Goal: Task Accomplishment & Management: Manage account settings

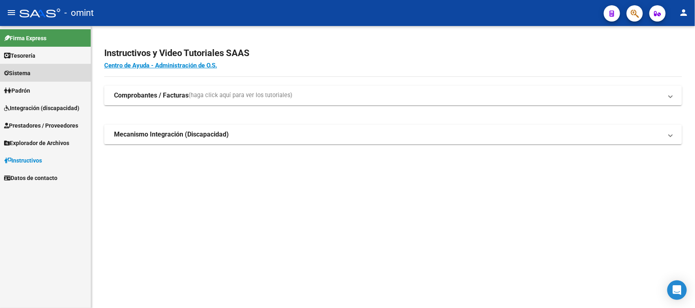
click at [59, 70] on link "Sistema" at bounding box center [45, 72] width 91 height 17
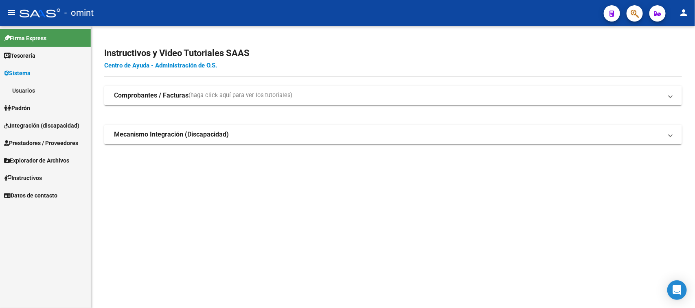
click at [59, 91] on link "Usuarios" at bounding box center [45, 90] width 91 height 17
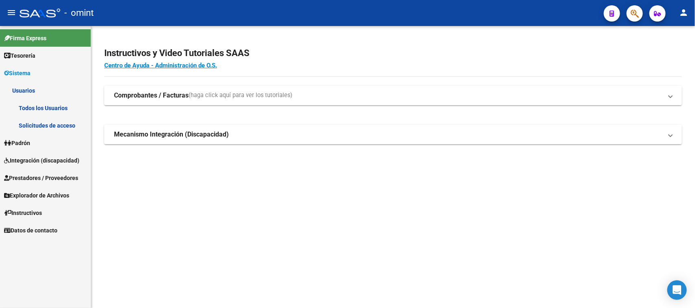
click at [56, 127] on link "Solicitudes de acceso" at bounding box center [45, 125] width 91 height 17
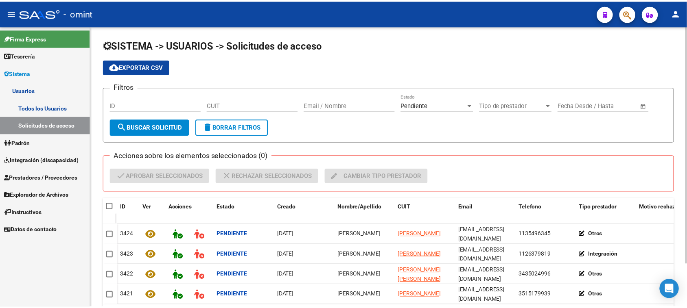
scroll to position [51, 0]
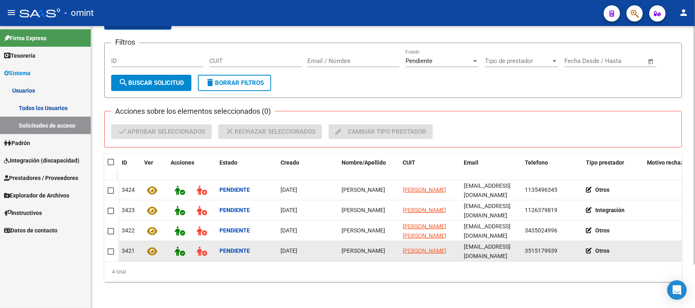
click at [359, 248] on span "[PERSON_NAME]" at bounding box center [363, 251] width 44 height 7
copy span "[PERSON_NAME]"
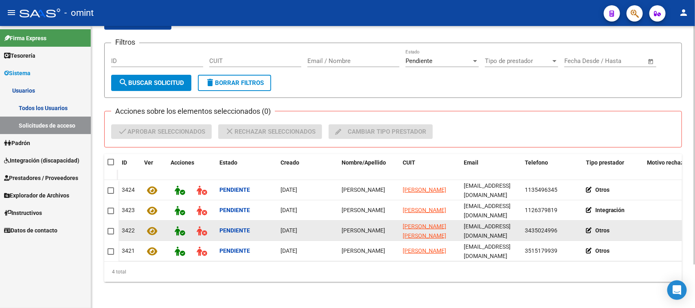
click at [375, 227] on span "[PERSON_NAME]" at bounding box center [363, 230] width 44 height 7
copy span "[PERSON_NAME]"
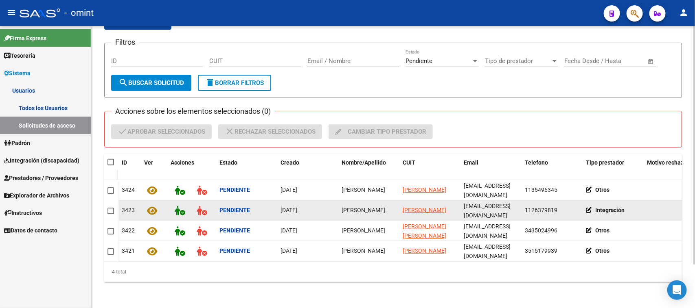
click at [350, 206] on div "[PERSON_NAME]" at bounding box center [368, 210] width 55 height 9
copy span "[PERSON_NAME]"
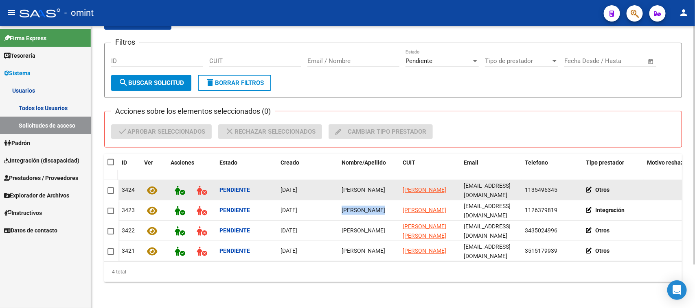
click at [350, 187] on span "[PERSON_NAME]" at bounding box center [363, 190] width 44 height 7
copy span "[PERSON_NAME]"
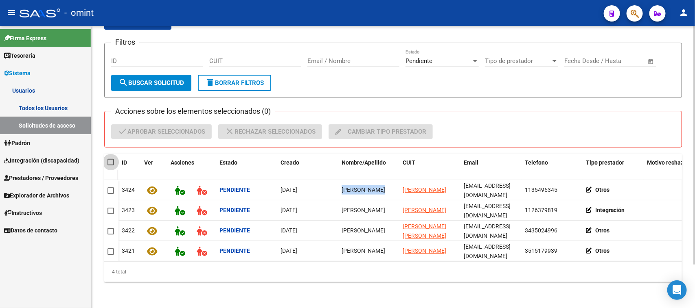
click at [110, 159] on span at bounding box center [110, 162] width 7 height 7
click at [110, 166] on input "checkbox" at bounding box center [110, 166] width 0 height 0
checkbox input "true"
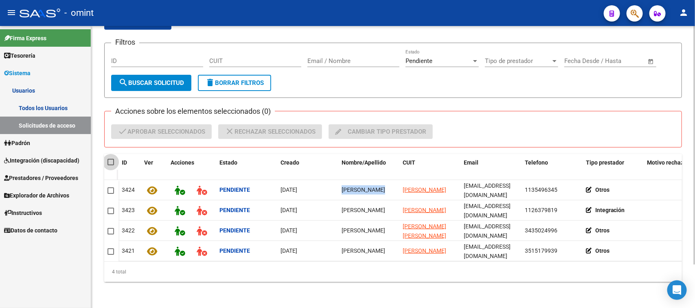
checkbox input "true"
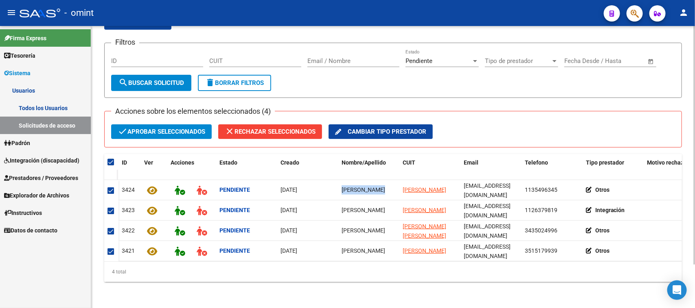
click at [151, 125] on span "check Aprobar seleccionados" at bounding box center [161, 132] width 87 height 15
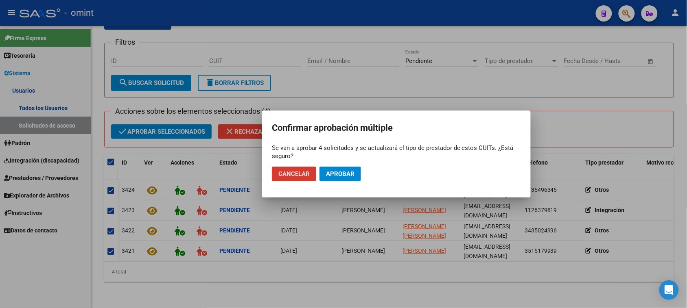
click at [338, 178] on button "Aprobar" at bounding box center [340, 174] width 42 height 15
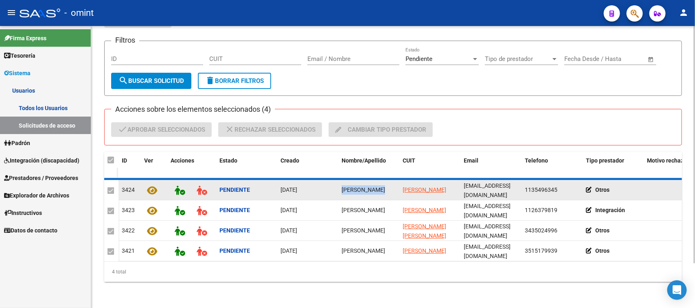
checkbox input "false"
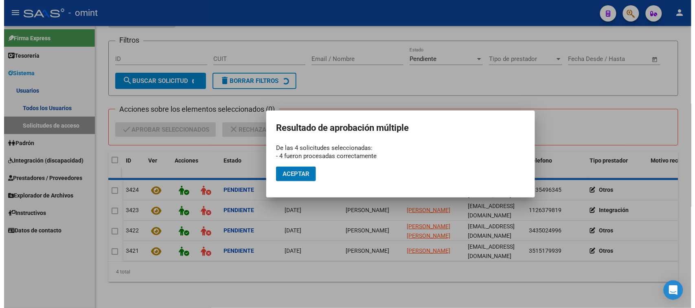
scroll to position [0, 0]
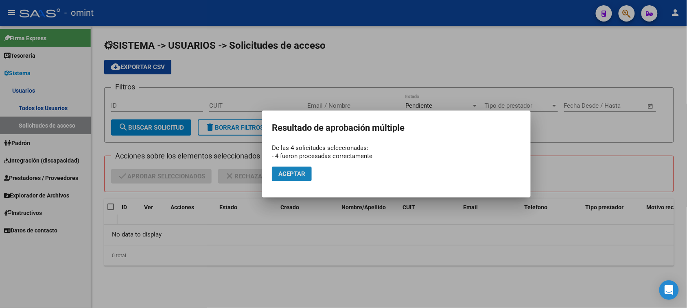
click at [278, 177] on button "Aceptar" at bounding box center [292, 174] width 40 height 15
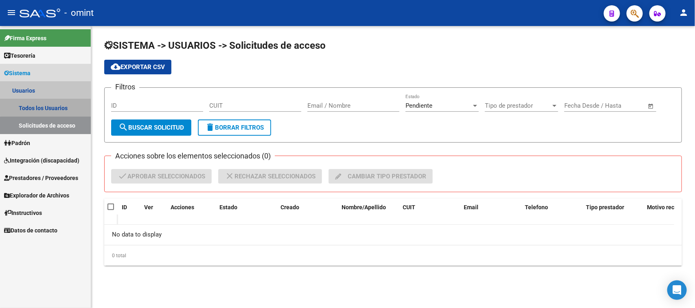
click at [58, 101] on link "Todos los Usuarios" at bounding box center [45, 107] width 91 height 17
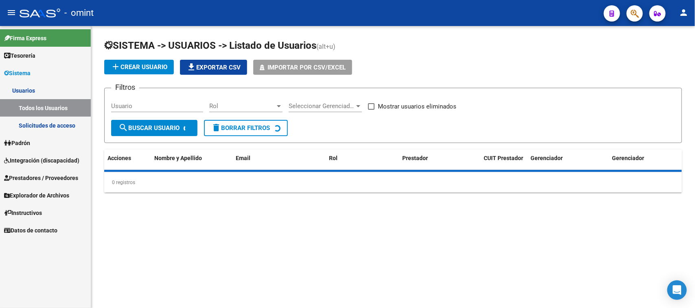
click at [125, 103] on input "Usuario" at bounding box center [157, 106] width 92 height 7
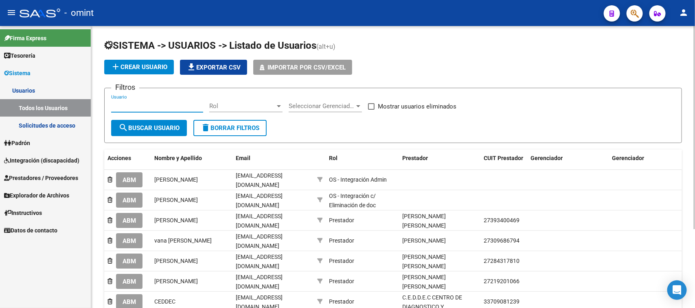
paste input "[PERSON_NAME]"
type input "[PERSON_NAME]"
click at [146, 128] on span "search Buscar Usuario" at bounding box center [148, 128] width 61 height 7
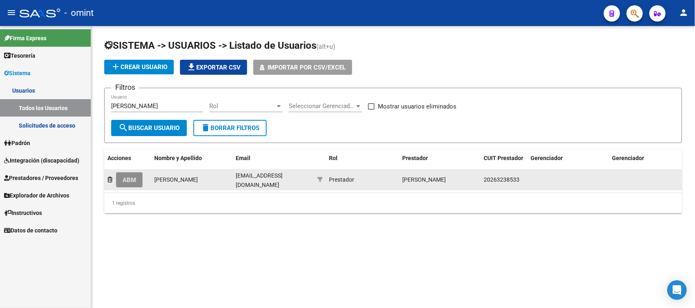
click at [132, 178] on span "ABM" at bounding box center [128, 180] width 13 height 7
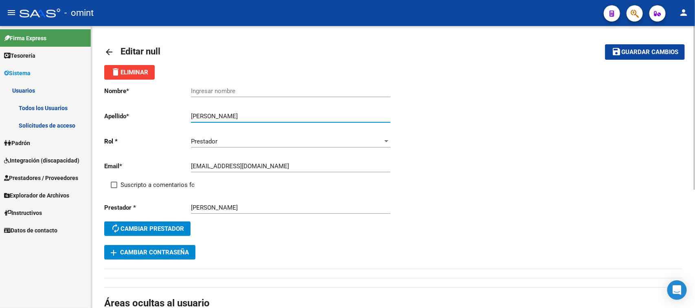
drag, startPoint x: 206, startPoint y: 114, endPoint x: 182, endPoint y: 115, distance: 24.0
click at [182, 115] on app-form-text-field "Apellido * [PERSON_NAME] apellido" at bounding box center [247, 116] width 286 height 7
type input "[PERSON_NAME]"
click at [256, 86] on div "Ingresar nombre" at bounding box center [290, 88] width 199 height 17
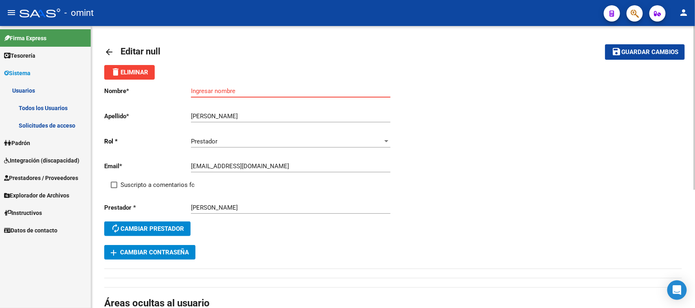
paste input "[PERSON_NAME]"
type input "[PERSON_NAME]"
click at [151, 188] on span "Suscripto a comentarios fc" at bounding box center [157, 185] width 74 height 10
click at [114, 188] on input "Suscripto a comentarios fc" at bounding box center [114, 188] width 0 height 0
checkbox input "true"
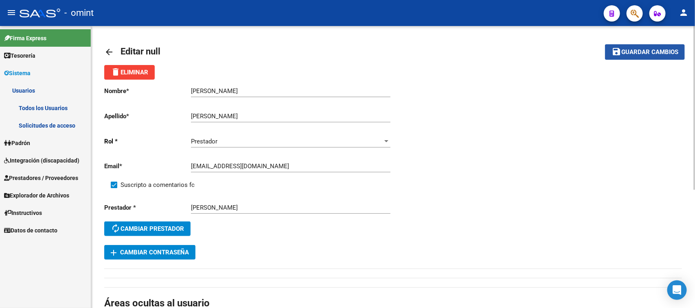
click at [653, 53] on span "Guardar cambios" at bounding box center [649, 52] width 57 height 7
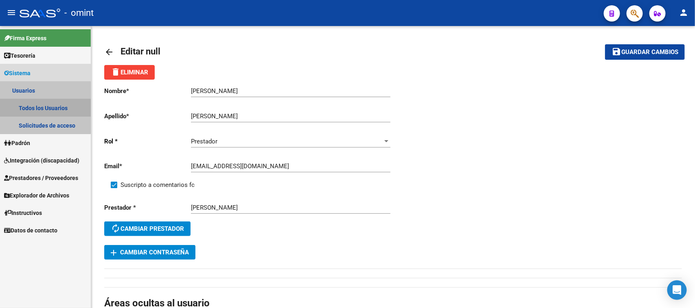
click at [45, 108] on link "Todos los Usuarios" at bounding box center [45, 107] width 91 height 17
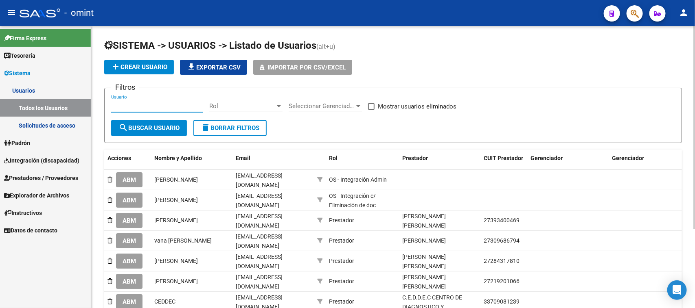
click at [170, 105] on input "Usuario" at bounding box center [157, 106] width 92 height 7
paste input "[PERSON_NAME]"
type input "[PERSON_NAME]"
click at [162, 122] on button "search Buscar Usuario" at bounding box center [149, 128] width 76 height 16
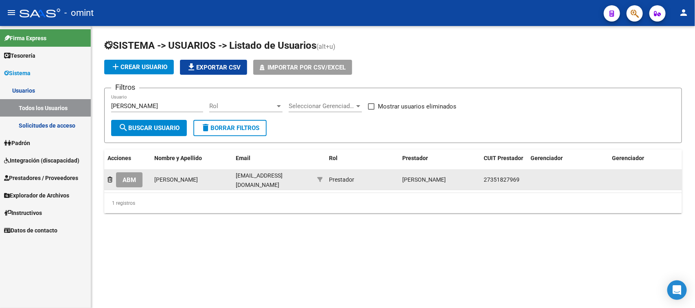
click at [134, 177] on span "ABM" at bounding box center [128, 180] width 13 height 7
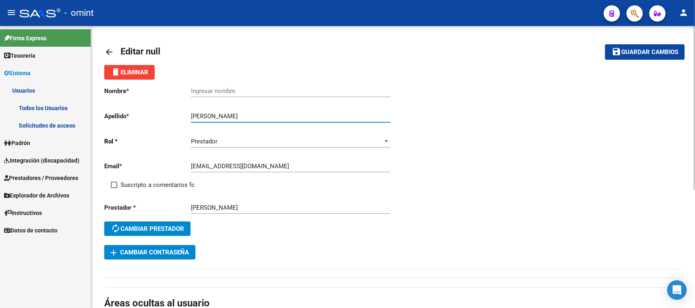
drag, startPoint x: 226, startPoint y: 115, endPoint x: 151, endPoint y: 113, distance: 74.9
click at [151, 113] on app-form-text-field "Apellido * [PERSON_NAME] Ingresar apellido" at bounding box center [247, 116] width 286 height 7
type input "[PERSON_NAME]"
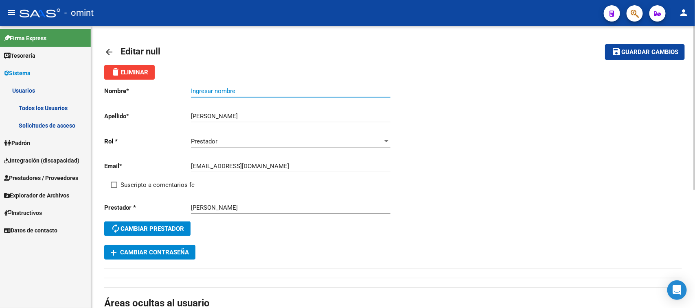
click at [200, 87] on input "Ingresar nombre" at bounding box center [290, 90] width 199 height 7
paste input "[PERSON_NAME]"
type input "[PERSON_NAME]"
click at [149, 184] on span "Suscripto a comentarios fc" at bounding box center [157, 185] width 74 height 10
click at [114, 188] on input "Suscripto a comentarios fc" at bounding box center [114, 188] width 0 height 0
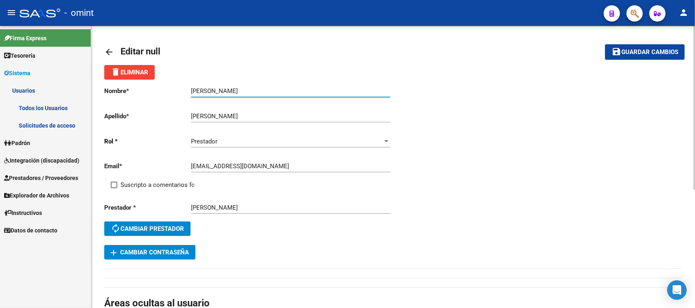
checkbox input "true"
click at [623, 54] on span "Guardar cambios" at bounding box center [649, 52] width 57 height 7
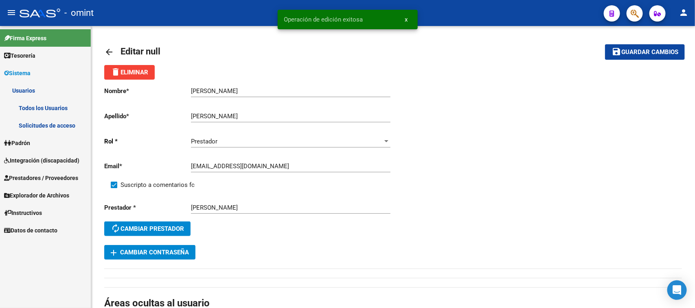
click at [69, 100] on link "Todos los Usuarios" at bounding box center [45, 107] width 91 height 17
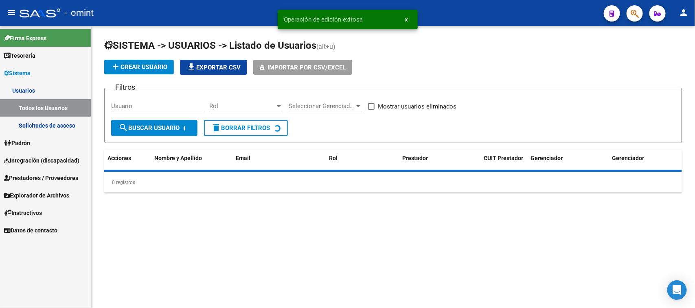
click at [149, 103] on input "Usuario" at bounding box center [157, 106] width 92 height 7
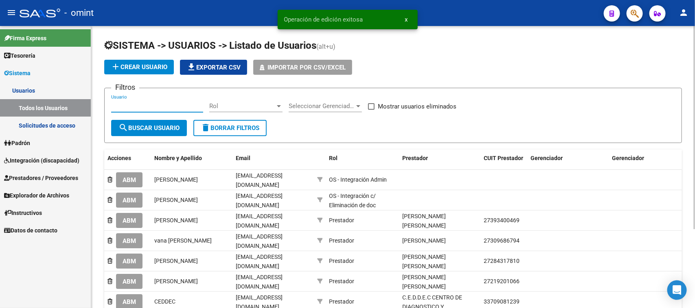
paste input "[PERSON_NAME]"
type input "[PERSON_NAME]"
click at [147, 120] on button "search Buscar Usuario" at bounding box center [149, 128] width 76 height 16
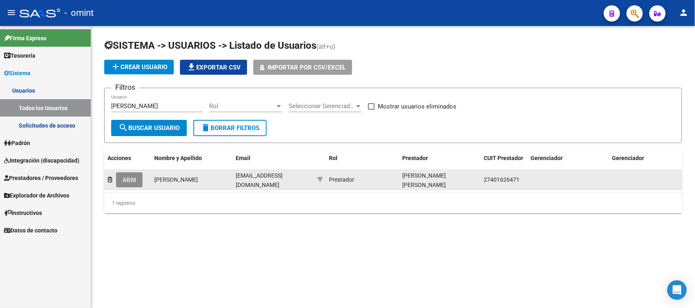
click at [136, 177] on span "ABM" at bounding box center [128, 180] width 13 height 7
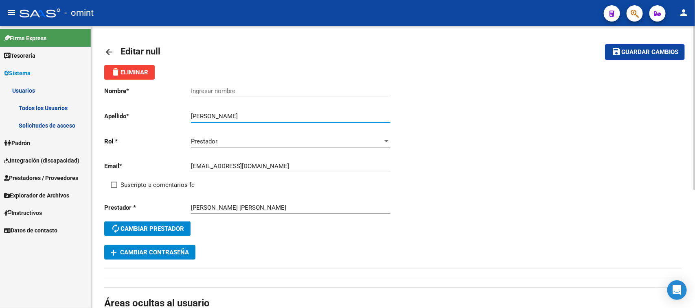
drag, startPoint x: 220, startPoint y: 112, endPoint x: 171, endPoint y: 115, distance: 48.9
click at [171, 115] on app-form-text-field "Apellido * [PERSON_NAME] Ingresar apellido" at bounding box center [247, 116] width 286 height 7
type input "[PERSON_NAME]"
click at [229, 87] on input "Ingresar nombre" at bounding box center [290, 90] width 199 height 7
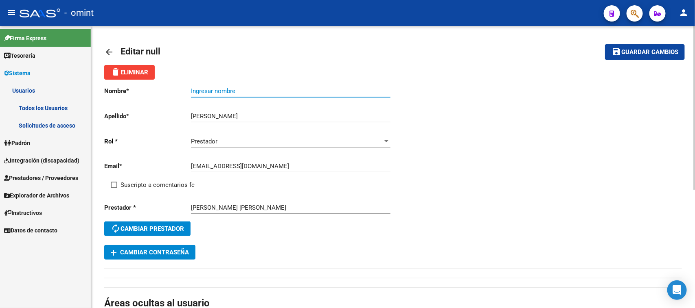
paste input "[PERSON_NAME]"
type input "[PERSON_NAME]"
click at [147, 182] on span "Suscripto a comentarios fc" at bounding box center [157, 185] width 74 height 10
click at [114, 188] on input "Suscripto a comentarios fc" at bounding box center [114, 188] width 0 height 0
checkbox input "true"
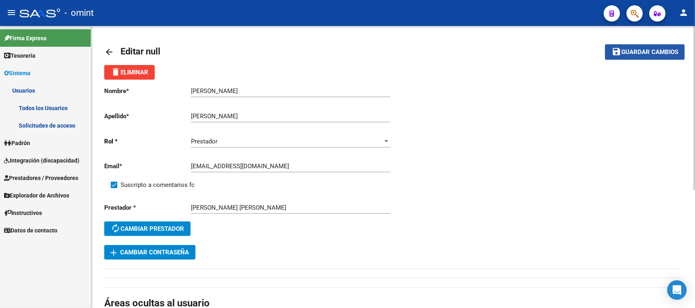
click at [640, 54] on span "Guardar cambios" at bounding box center [649, 52] width 57 height 7
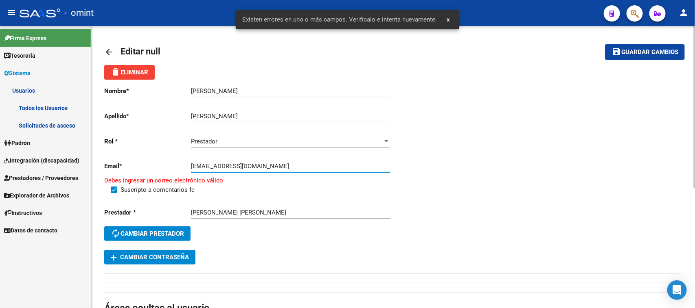
drag, startPoint x: 289, startPoint y: 164, endPoint x: 276, endPoint y: 164, distance: 13.4
click at [276, 164] on input "[EMAIL_ADDRESS][DOMAIN_NAME]" at bounding box center [290, 166] width 199 height 7
click at [317, 157] on div "[EMAIL_ADDRESS][DOMAIN_NAME] Ingresar email" at bounding box center [290, 163] width 199 height 17
click at [315, 160] on div "[EMAIL_ADDRESS][DOMAIN_NAME] Ingresar email" at bounding box center [290, 163] width 199 height 17
click at [313, 163] on input "[EMAIL_ADDRESS][DOMAIN_NAME]" at bounding box center [290, 166] width 199 height 7
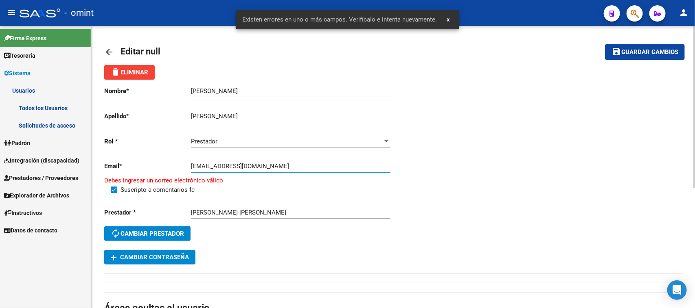
type input "[EMAIL_ADDRESS][DOMAIN_NAME]"
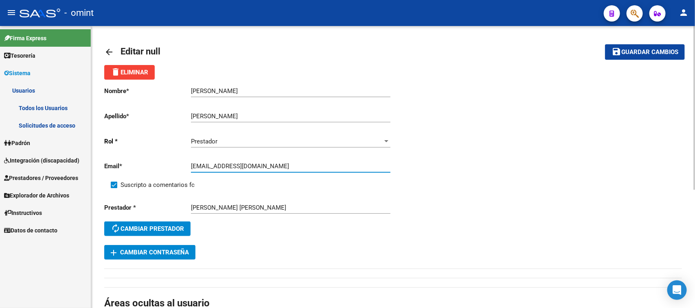
click at [419, 161] on div "Nombre * [PERSON_NAME] nombre Apellido * [PERSON_NAME] Ingresar apellido [PERSO…" at bounding box center [392, 170] width 577 height 180
click at [625, 45] on button "save Guardar cambios" at bounding box center [645, 51] width 80 height 15
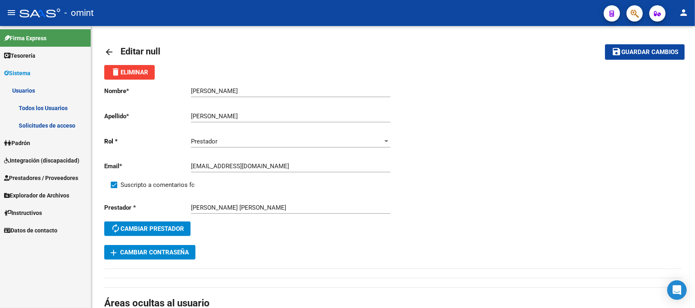
click at [36, 104] on link "Todos los Usuarios" at bounding box center [45, 107] width 91 height 17
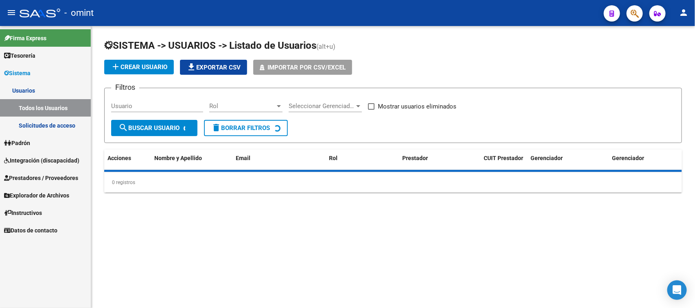
click at [125, 101] on div "Usuario" at bounding box center [157, 103] width 92 height 17
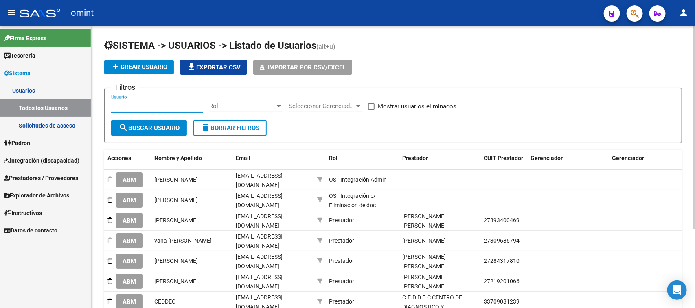
paste input "[PERSON_NAME]"
type input "[PERSON_NAME]"
click at [131, 121] on button "search Buscar Usuario" at bounding box center [149, 128] width 76 height 16
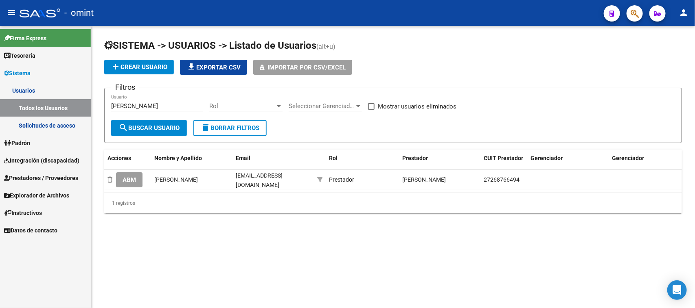
click at [122, 179] on span "ABM" at bounding box center [128, 180] width 13 height 7
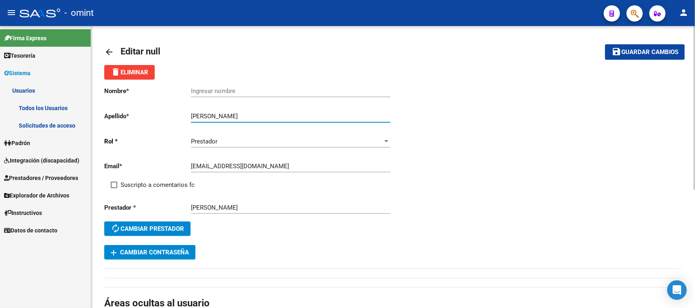
drag, startPoint x: 214, startPoint y: 115, endPoint x: 162, endPoint y: 116, distance: 52.1
click at [162, 116] on app-form-text-field "Apellido * [PERSON_NAME] Ingresar apellido" at bounding box center [247, 116] width 286 height 7
drag, startPoint x: 231, startPoint y: 113, endPoint x: 137, endPoint y: 109, distance: 94.1
click at [137, 109] on div "Nombre * Ingresar nombre Apellido * [PERSON_NAME] Ingresar apellido [PERSON_NAM…" at bounding box center [248, 163] width 289 height 166
type input "[PERSON_NAME]"
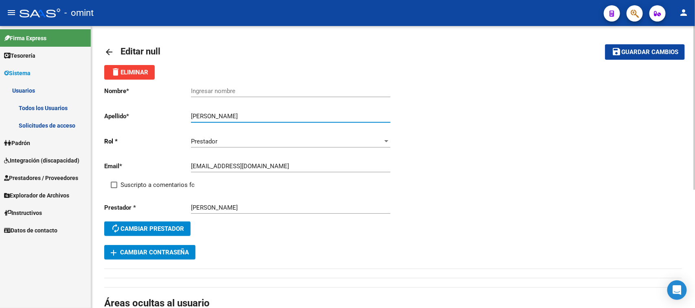
click at [245, 83] on div "Ingresar nombre" at bounding box center [290, 88] width 199 height 17
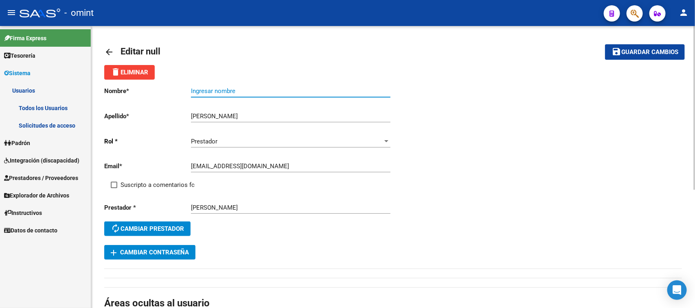
paste input "[PERSON_NAME]"
type input "[PERSON_NAME]"
click at [173, 180] on span "Suscripto a comentarios fc" at bounding box center [157, 185] width 74 height 10
click at [114, 188] on input "Suscripto a comentarios fc" at bounding box center [114, 188] width 0 height 0
checkbox input "true"
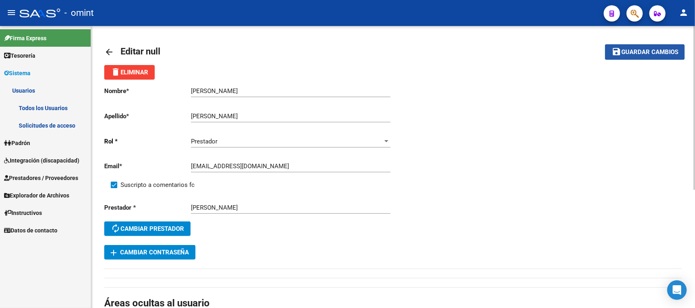
click at [622, 49] on span "Guardar cambios" at bounding box center [649, 52] width 57 height 7
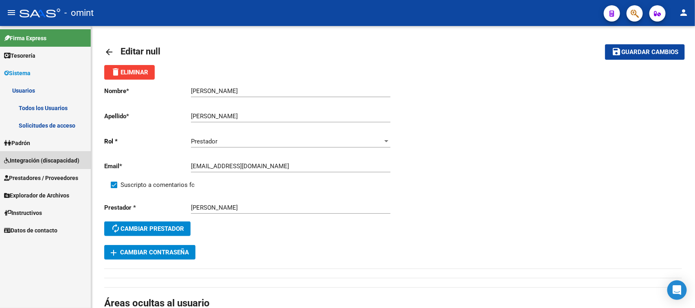
click at [63, 157] on link "Integración (discapacidad)" at bounding box center [45, 160] width 91 height 17
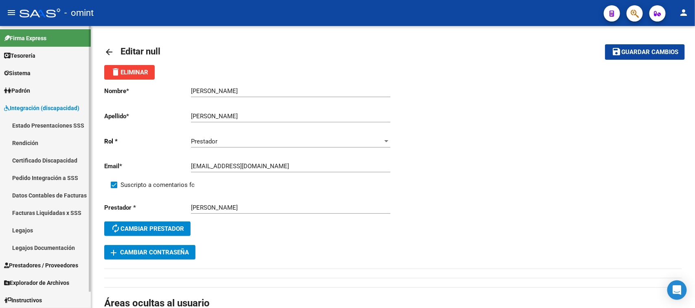
click at [46, 234] on link "Legajos" at bounding box center [45, 230] width 91 height 17
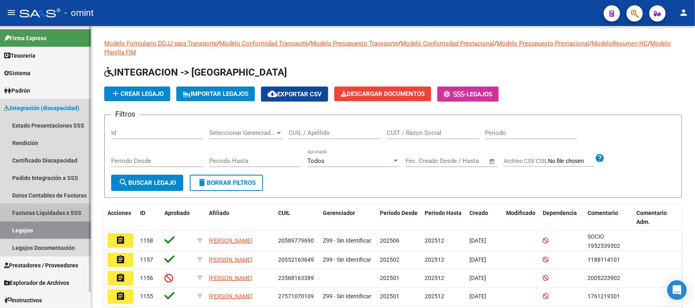
click at [35, 210] on link "Facturas Liquidadas x SSS" at bounding box center [45, 212] width 91 height 17
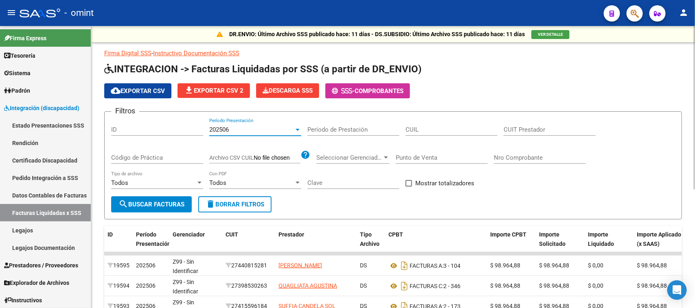
click at [239, 127] on div "202506" at bounding box center [251, 129] width 85 height 7
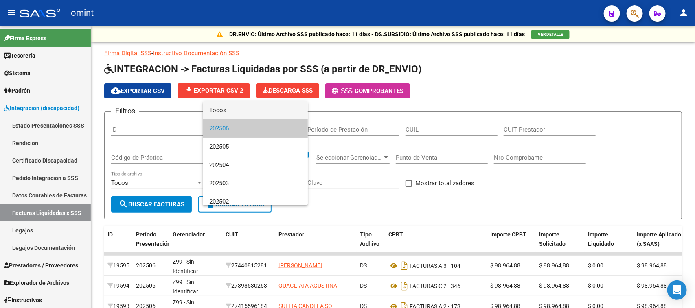
click at [238, 114] on span "Todos" at bounding box center [255, 110] width 92 height 18
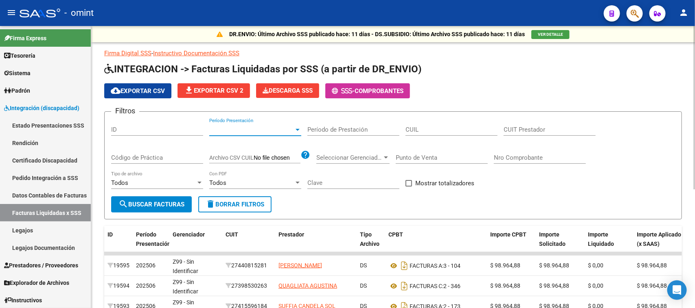
click at [517, 132] on input "CUIT Prestador" at bounding box center [549, 129] width 92 height 7
paste input "27-57352423-9"
type input "27-57352423-9"
drag, startPoint x: 568, startPoint y: 129, endPoint x: 446, endPoint y: 139, distance: 122.4
click at [446, 139] on div "Filtros ID Período Presentación Período Presentación Período de Prestación CUIL…" at bounding box center [393, 157] width 564 height 78
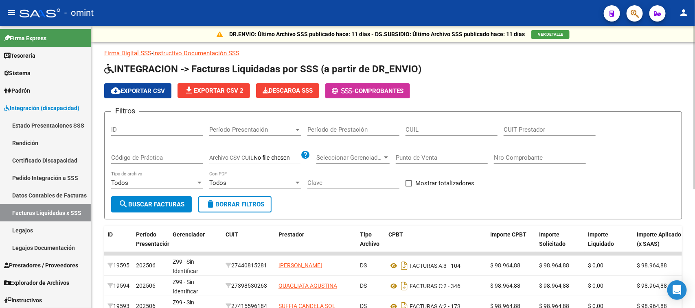
click at [424, 124] on div "CUIL" at bounding box center [451, 126] width 92 height 17
paste input "27-57352423-9"
click at [171, 199] on button "search Buscar Facturas" at bounding box center [151, 205] width 81 height 16
click at [141, 88] on span "cloud_download Exportar CSV" at bounding box center [138, 90] width 54 height 7
drag, startPoint x: 464, startPoint y: 125, endPoint x: 267, endPoint y: 129, distance: 197.8
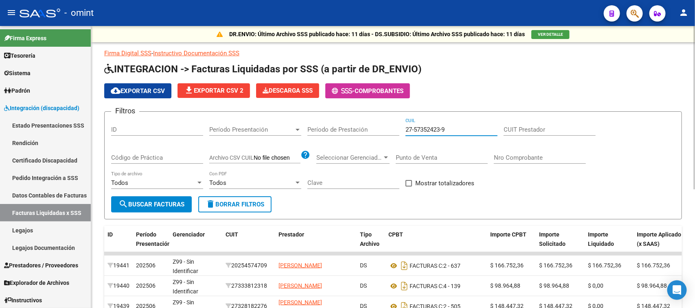
click at [267, 129] on div "Filtros ID Período Presentación Período Presentación Período de Prestación 27-5…" at bounding box center [393, 157] width 564 height 78
paste input "6216033-2"
click at [166, 201] on span "search Buscar Facturas" at bounding box center [151, 204] width 66 height 7
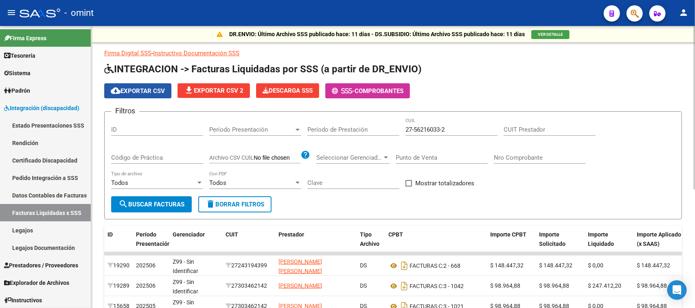
click at [168, 92] on button "cloud_download Exportar CSV" at bounding box center [137, 90] width 67 height 15
drag, startPoint x: 464, startPoint y: 128, endPoint x: 175, endPoint y: 129, distance: 288.9
click at [175, 129] on div "Filtros ID Período Presentación Período Presentación Período de Prestación 27-5…" at bounding box center [393, 157] width 564 height 78
paste input "46450576-3"
click at [167, 190] on div "Todos Tipo de archivo" at bounding box center [157, 184] width 92 height 25
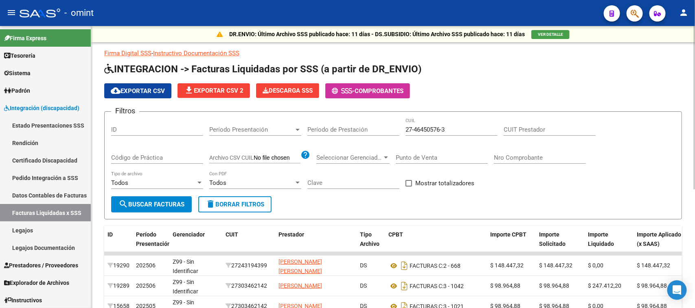
click at [167, 191] on div "Todos Tipo de archivo" at bounding box center [157, 184] width 92 height 25
click at [167, 201] on span "search Buscar Facturas" at bounding box center [151, 204] width 66 height 7
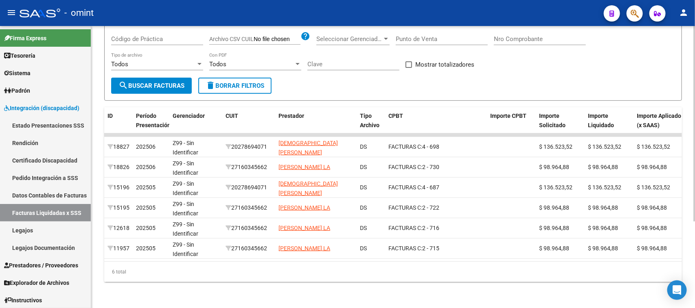
scroll to position [23, 0]
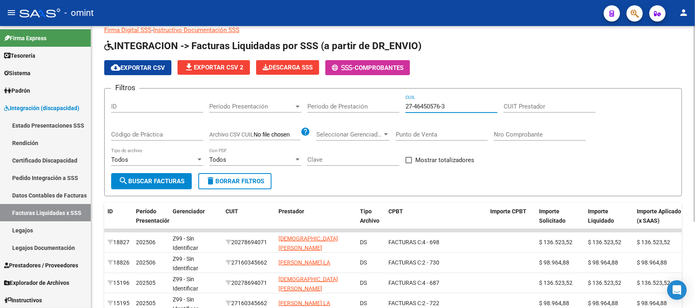
drag, startPoint x: 450, startPoint y: 102, endPoint x: 319, endPoint y: 114, distance: 130.8
click at [319, 114] on div "Filtros ID Período Presentación Período Presentación Período de Prestación 27-4…" at bounding box center [393, 134] width 564 height 78
paste input "56216033-2"
type input "27-56216033-2"
click at [157, 182] on span "search Buscar Facturas" at bounding box center [151, 181] width 66 height 7
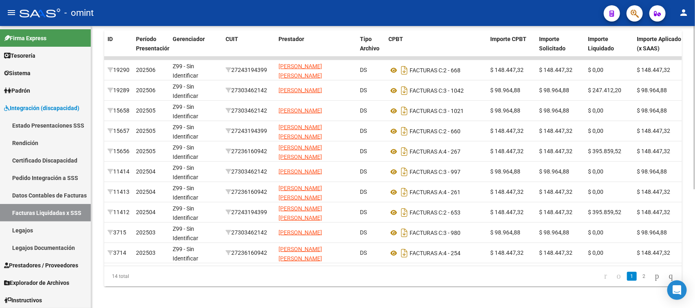
scroll to position [206, 0]
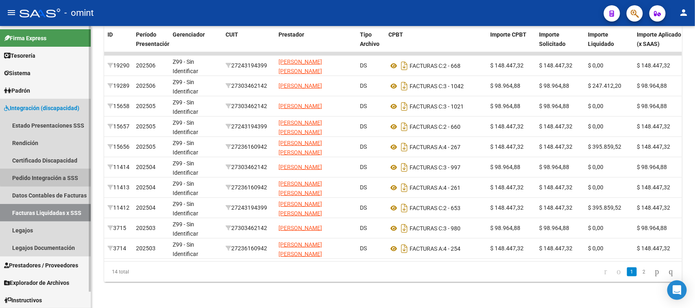
click at [56, 177] on link "Pedido Integración a SSS" at bounding box center [45, 177] width 91 height 17
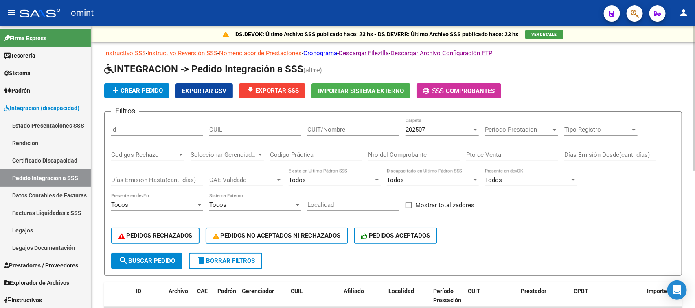
click at [416, 136] on div "202507 Carpeta" at bounding box center [441, 130] width 73 height 25
click at [416, 135] on div "202507 Carpeta" at bounding box center [441, 126] width 73 height 17
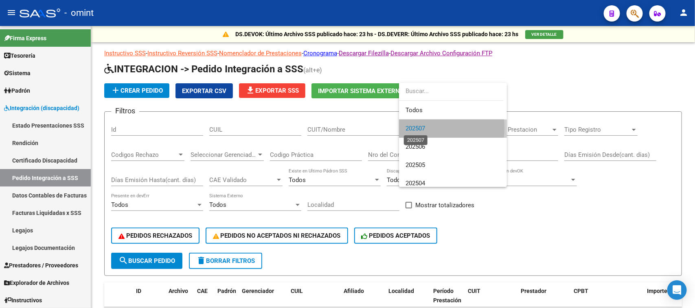
click at [416, 128] on span "202507" at bounding box center [415, 128] width 20 height 7
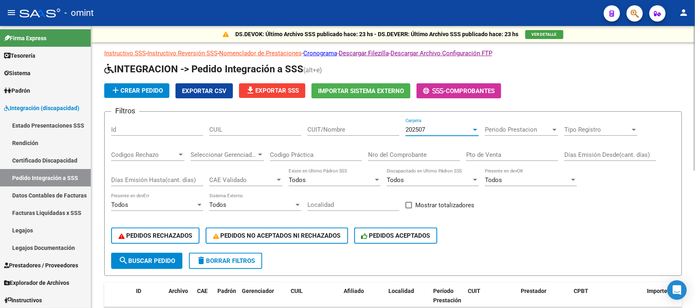
click at [262, 131] on input "CUIL" at bounding box center [255, 129] width 92 height 7
paste input "27562160332"
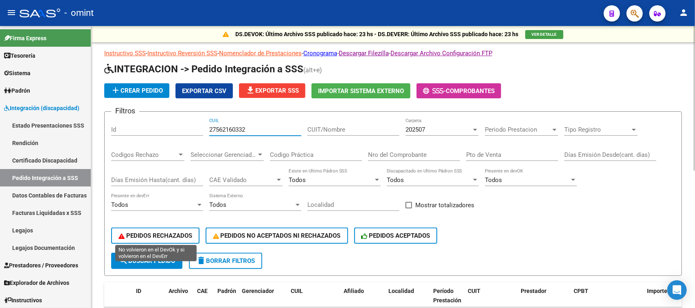
type input "27562160332"
click at [161, 254] on button "search Buscar Pedido" at bounding box center [146, 261] width 71 height 16
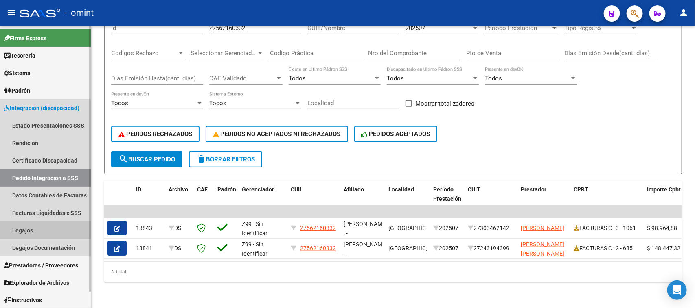
click at [29, 227] on link "Legajos" at bounding box center [45, 230] width 91 height 17
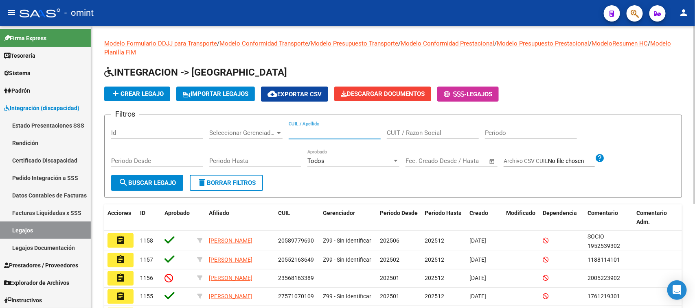
click at [332, 130] on input "CUIL / Apellido" at bounding box center [335, 132] width 92 height 7
paste input "27562160332"
type input "27562160332"
click at [168, 177] on button "search Buscar Legajo" at bounding box center [147, 183] width 72 height 16
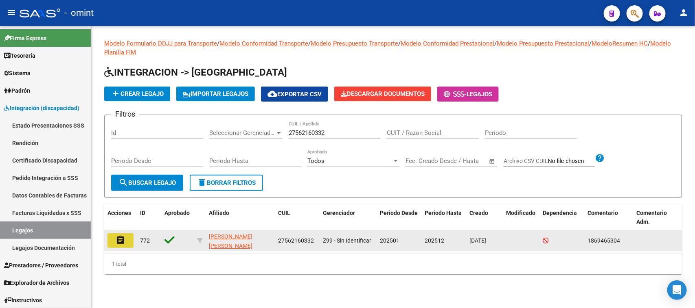
click at [120, 239] on mat-icon "assignment" at bounding box center [121, 241] width 10 height 10
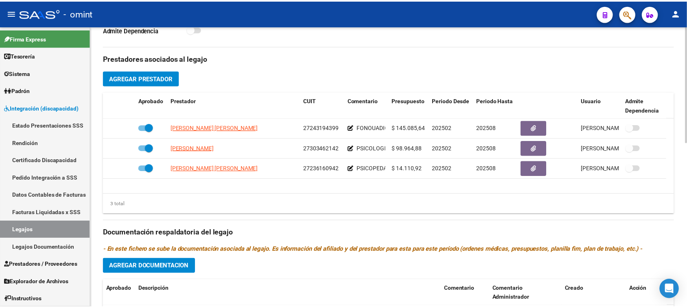
scroll to position [254, 0]
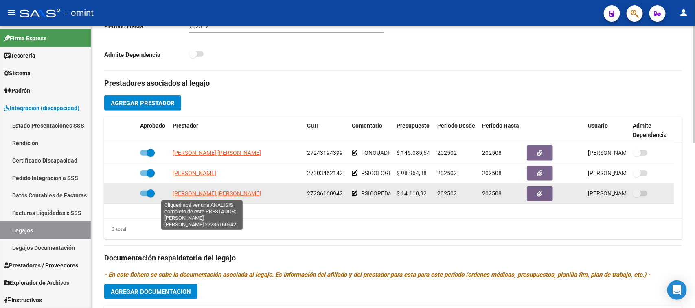
click at [213, 193] on span "[PERSON_NAME] [PERSON_NAME]" at bounding box center [217, 193] width 88 height 7
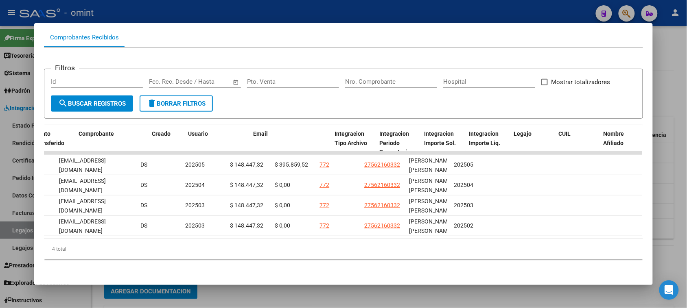
scroll to position [0, 823]
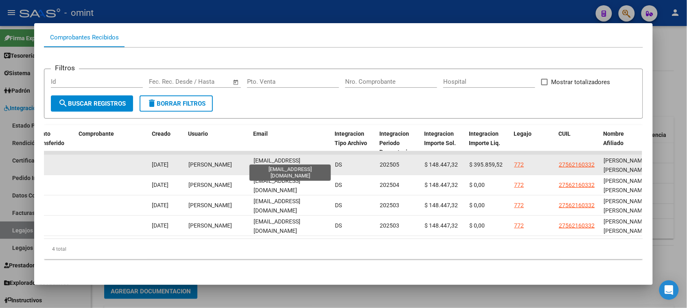
click at [284, 158] on span "[EMAIL_ADDRESS][DOMAIN_NAME]" at bounding box center [277, 165] width 47 height 16
copy span "[EMAIL_ADDRESS][DOMAIN_NAME]"
